Goal: Transaction & Acquisition: Subscribe to service/newsletter

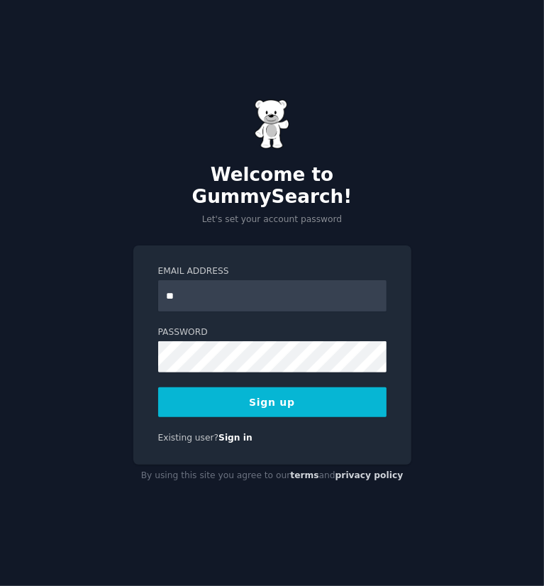
type input "**********"
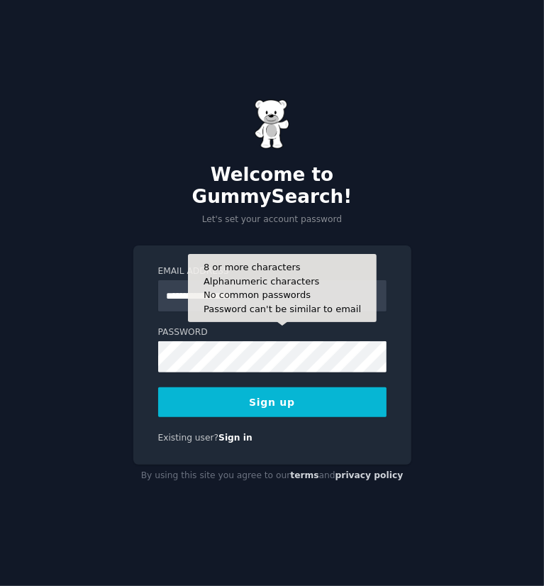
click at [327, 394] on button "Sign up" at bounding box center [272, 402] width 228 height 30
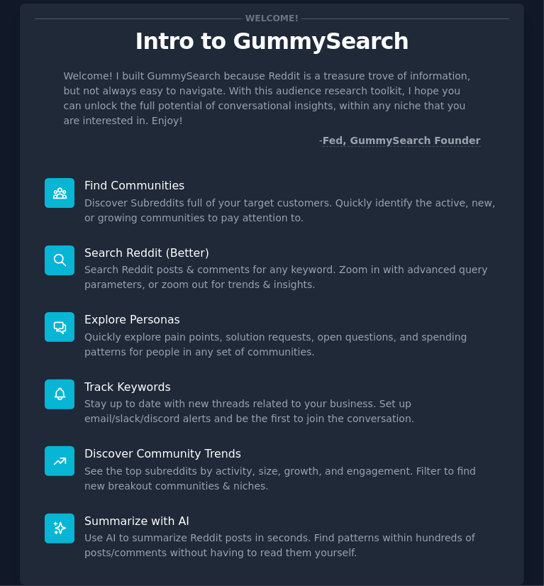
scroll to position [35, 0]
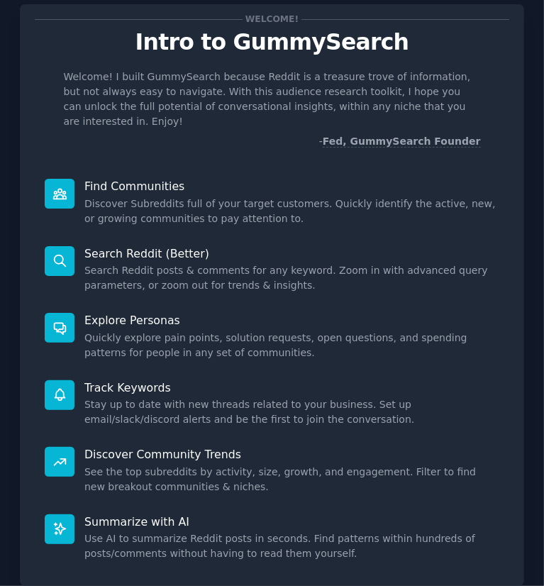
click at [69, 179] on div at bounding box center [60, 194] width 30 height 30
click at [67, 187] on icon at bounding box center [59, 194] width 15 height 15
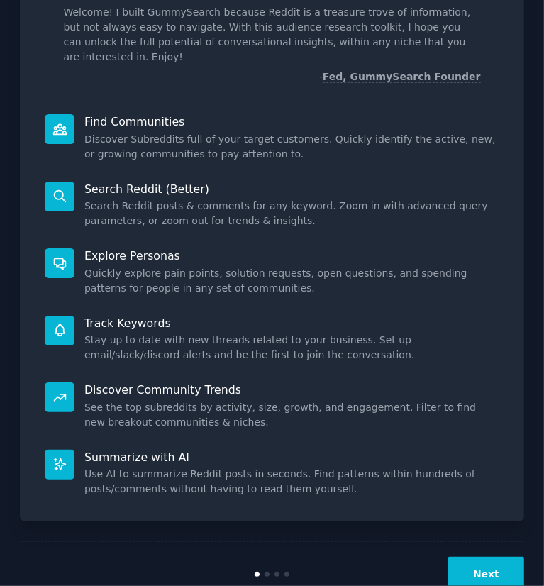
scroll to position [125, 0]
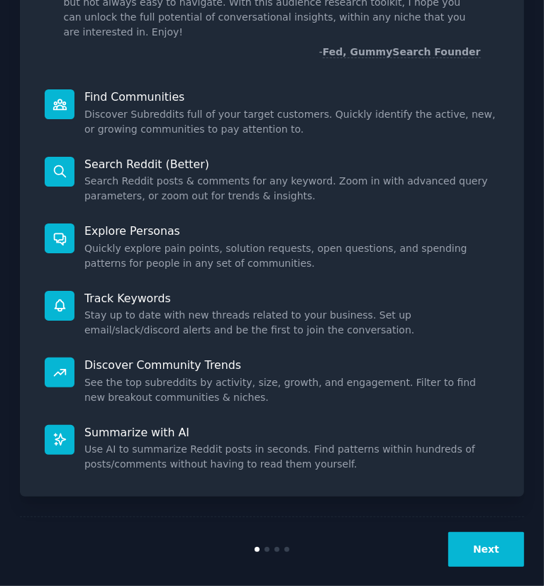
click at [485, 542] on button "Next" at bounding box center [486, 549] width 76 height 35
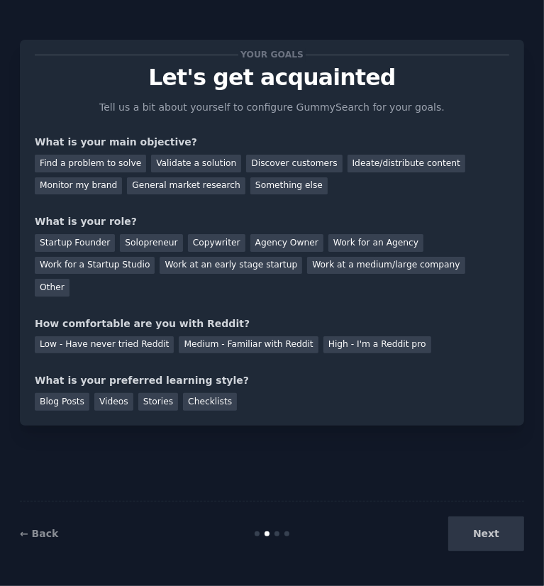
click at [485, 535] on div "Next" at bounding box center [440, 533] width 168 height 35
click at [487, 543] on div "Next" at bounding box center [440, 533] width 168 height 35
